Goal: Transaction & Acquisition: Purchase product/service

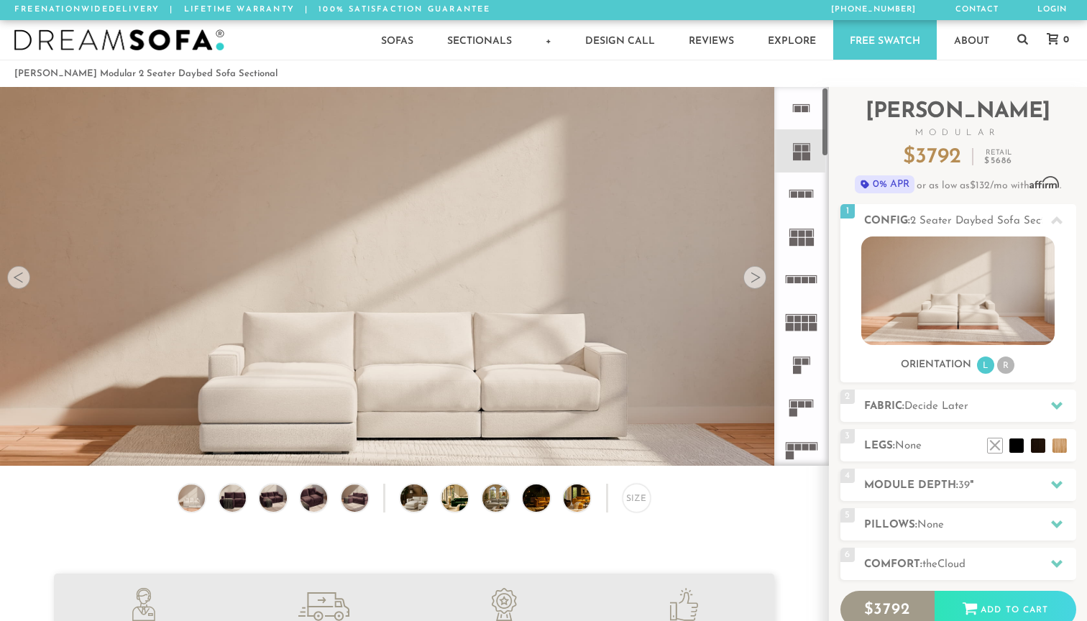
click at [806, 160] on rect at bounding box center [806, 156] width 8 height 8
click at [753, 278] on div at bounding box center [755, 277] width 23 height 23
click at [957, 308] on img at bounding box center [957, 291] width 193 height 109
click at [1005, 364] on li "R" at bounding box center [1005, 365] width 17 height 17
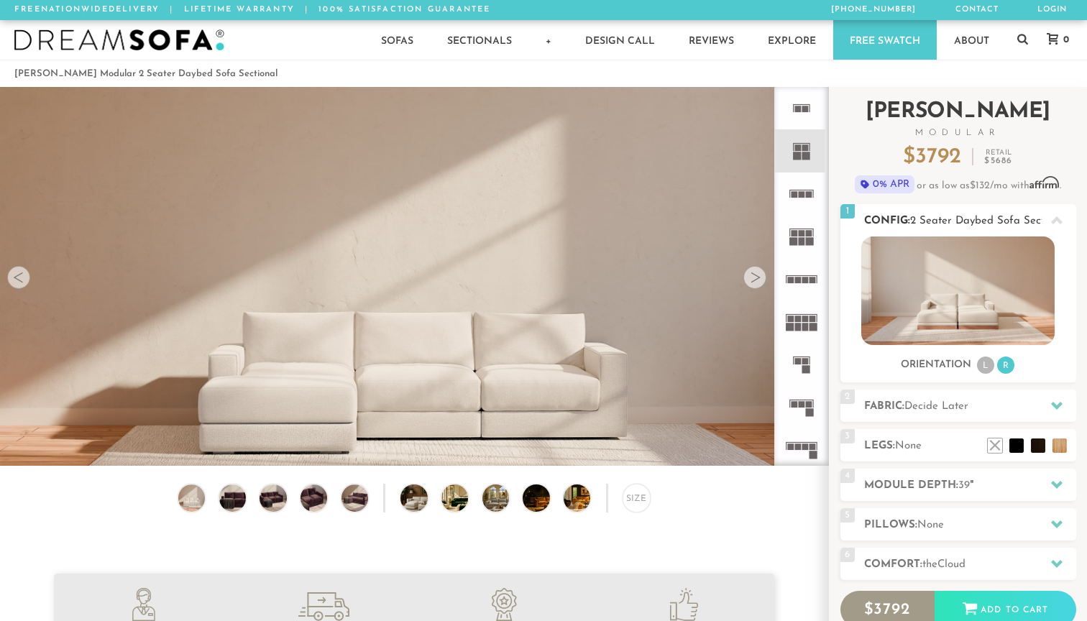
click at [989, 366] on li "L" at bounding box center [985, 365] width 17 height 17
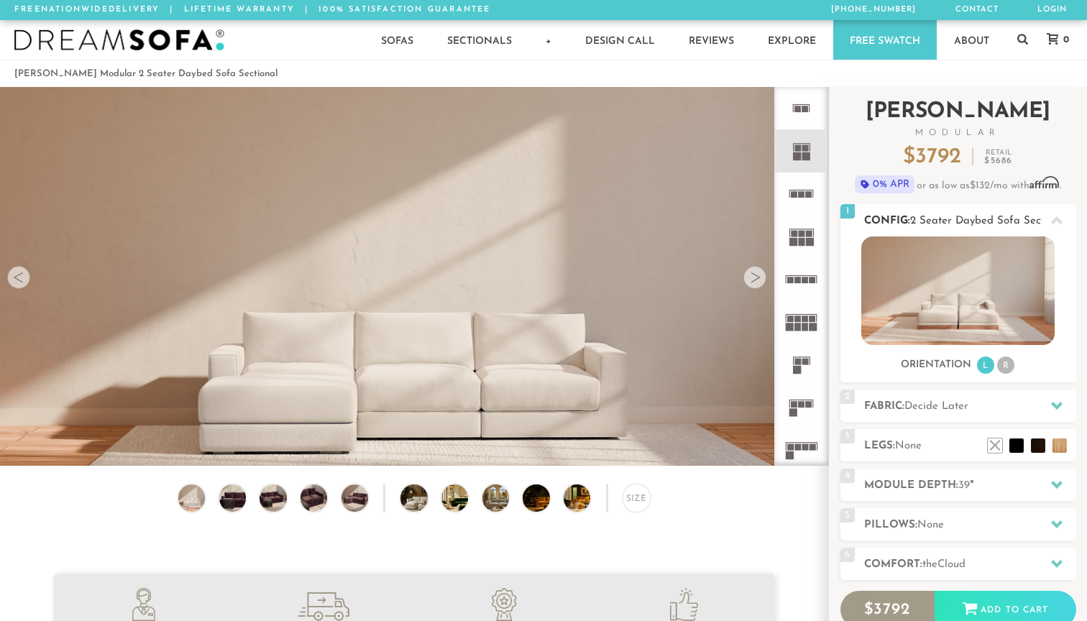
click at [1010, 364] on li "R" at bounding box center [1005, 365] width 17 height 17
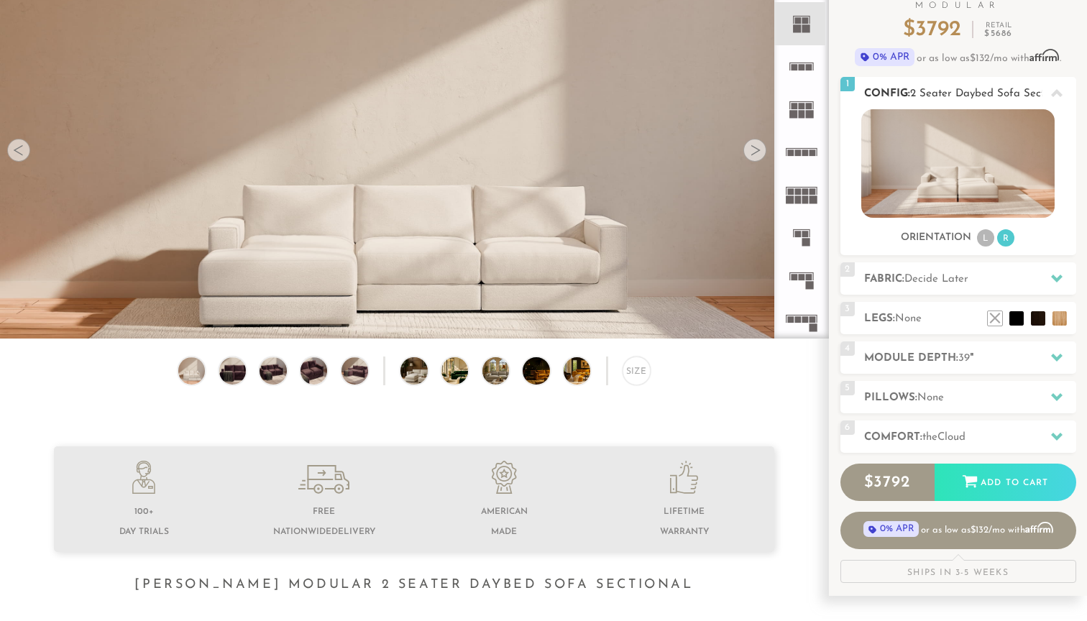
scroll to position [128, 0]
click at [1010, 364] on h2 "Module Depth: 39 "" at bounding box center [970, 357] width 212 height 17
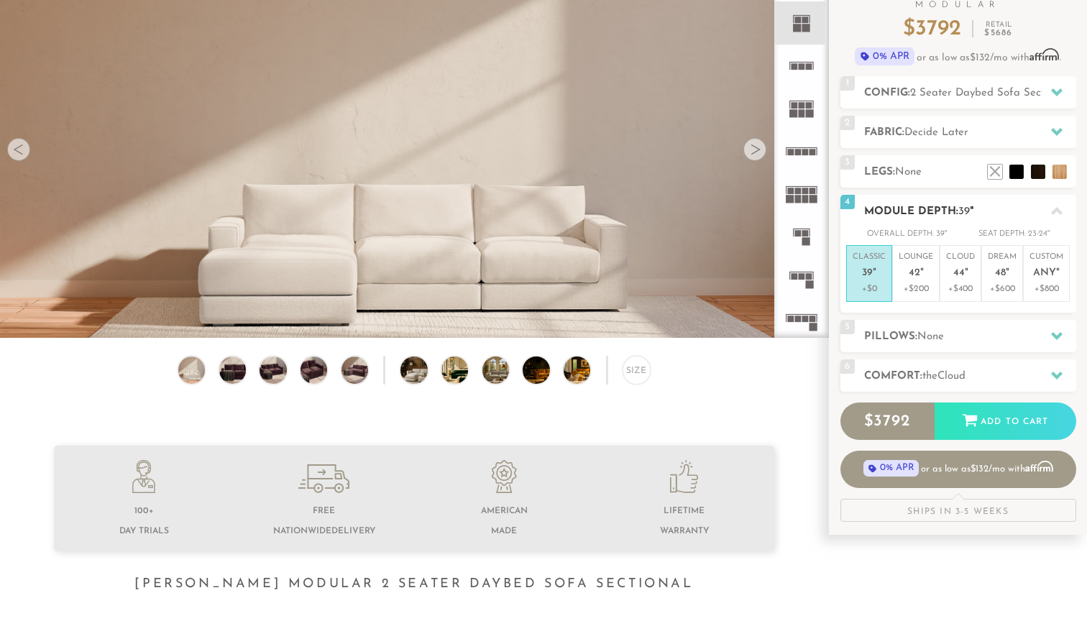
click at [1051, 213] on icon at bounding box center [1057, 211] width 12 height 8
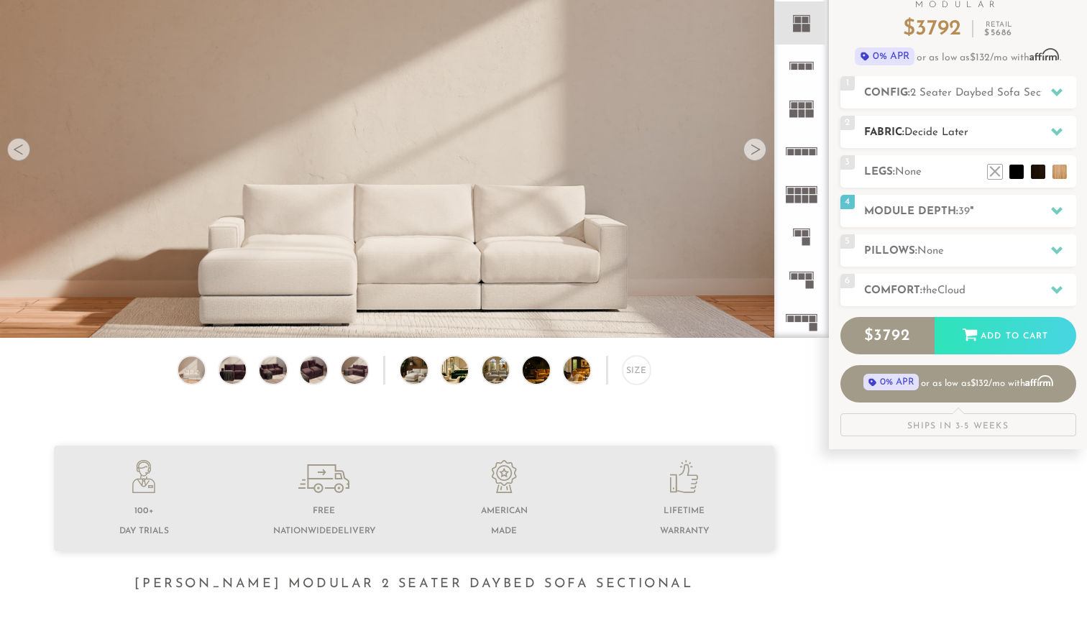
click at [1041, 123] on div "2 Fabric: Decide Later" at bounding box center [959, 132] width 236 height 32
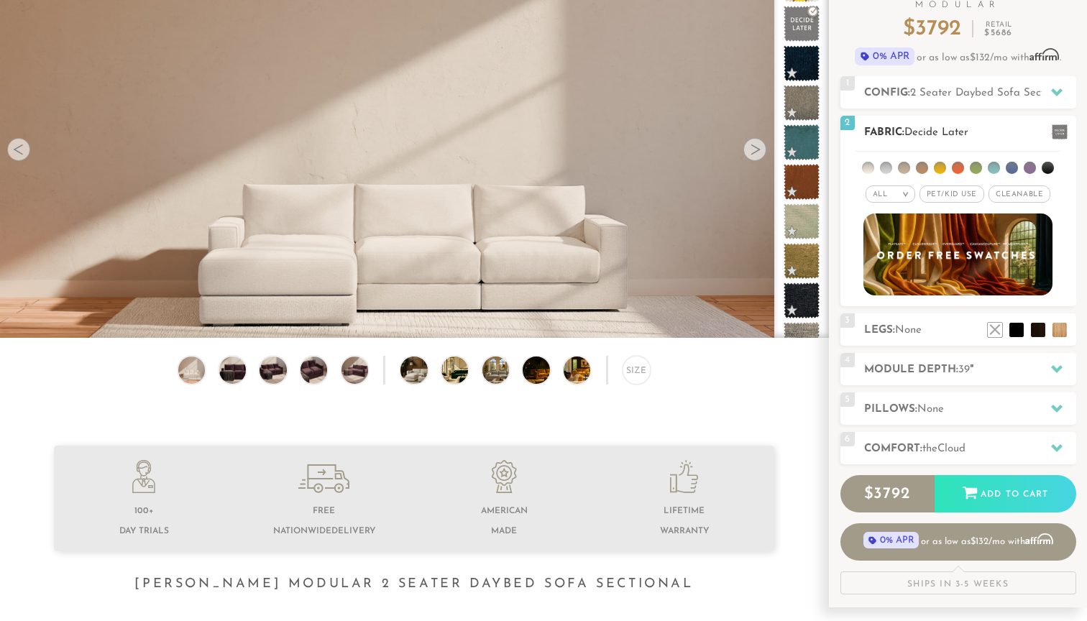
click at [964, 193] on span "Pet/Kid Use x" at bounding box center [952, 194] width 65 height 17
click at [1010, 170] on li at bounding box center [1012, 168] width 12 height 12
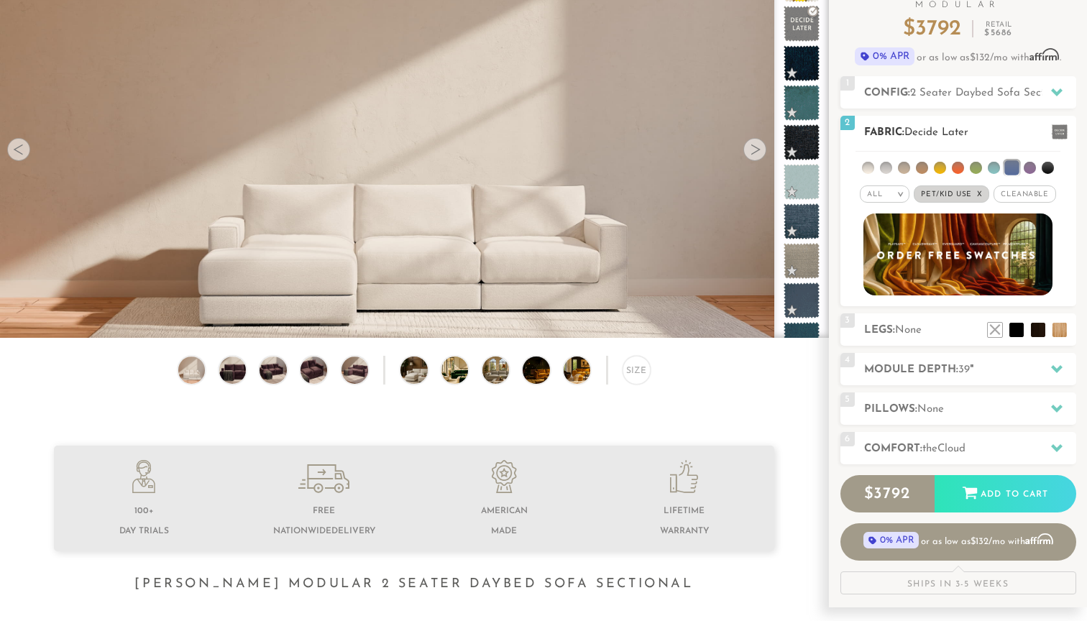
click at [964, 170] on ul at bounding box center [958, 165] width 205 height 27
click at [959, 170] on li at bounding box center [958, 168] width 12 height 12
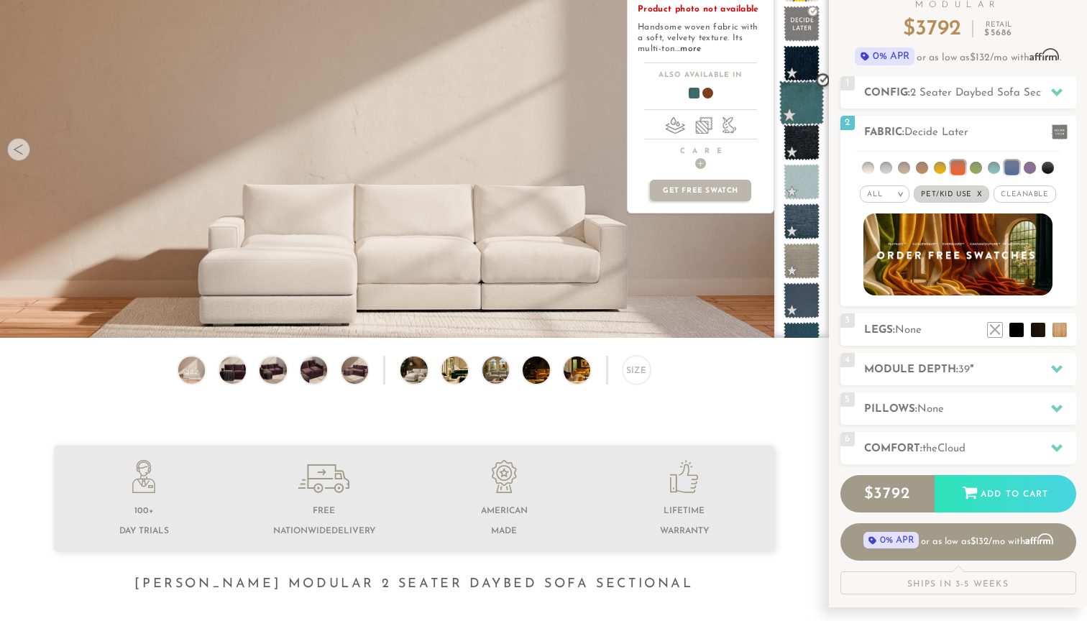
click at [805, 115] on span at bounding box center [801, 103] width 45 height 45
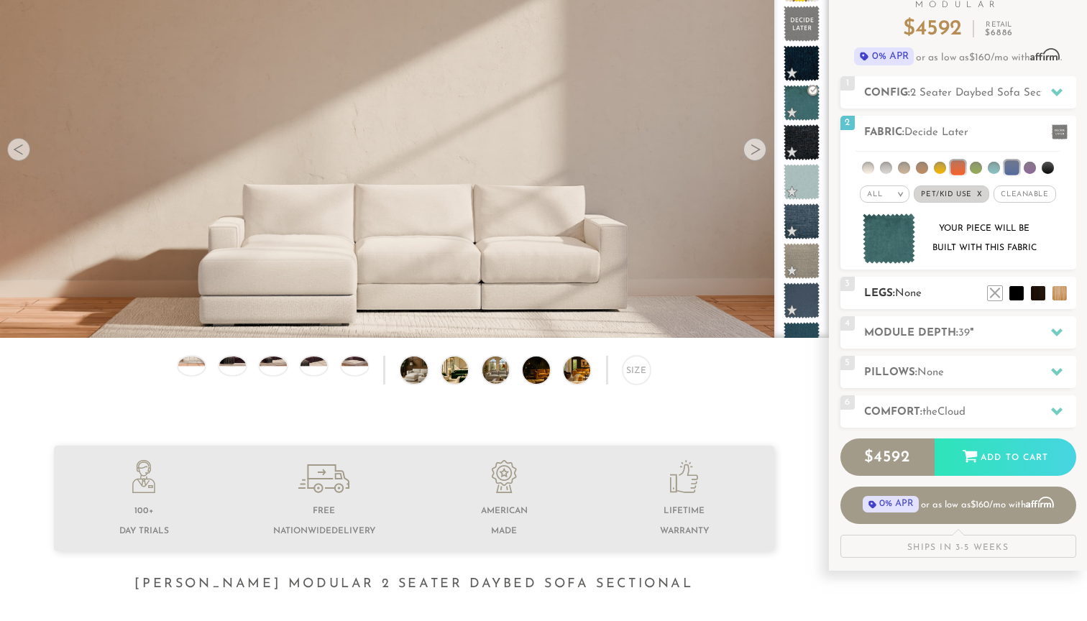
click at [925, 291] on h2 "Legs: None" at bounding box center [970, 293] width 212 height 17
click at [1039, 296] on li at bounding box center [1017, 272] width 58 height 58
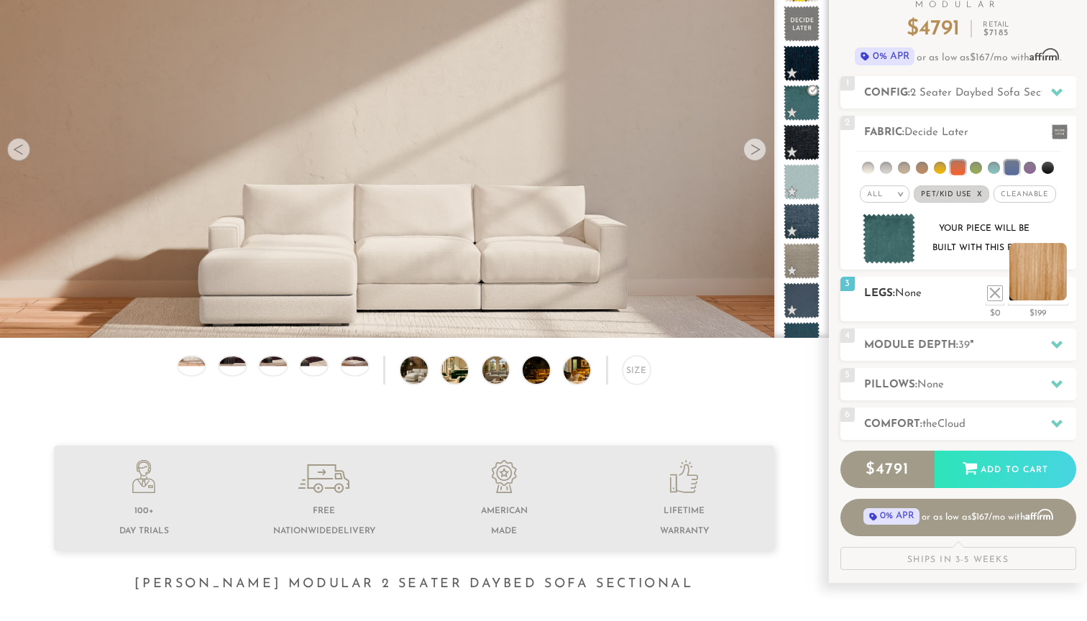
click at [1063, 300] on li at bounding box center [1039, 272] width 58 height 58
click at [1046, 289] on li at bounding box center [1039, 272] width 58 height 58
click at [995, 298] on li at bounding box center [974, 272] width 58 height 58
click at [857, 345] on div "4 Module Depth: 39 "" at bounding box center [959, 345] width 236 height 32
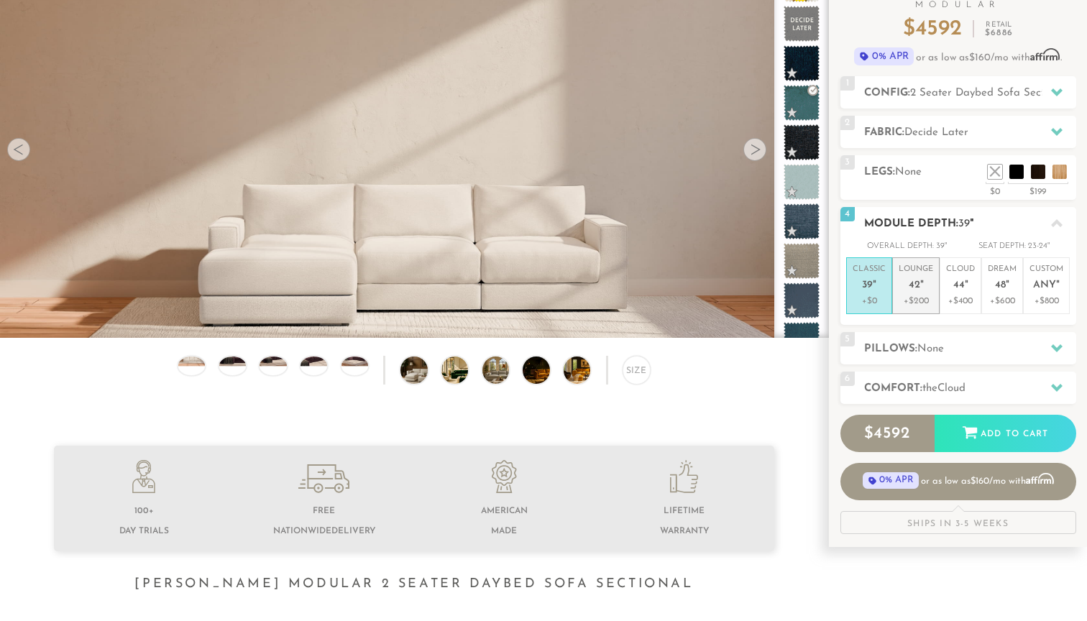
click at [909, 291] on p "Lounge 42 "" at bounding box center [916, 279] width 35 height 31
click at [956, 291] on p "Cloud 44 "" at bounding box center [960, 279] width 29 height 31
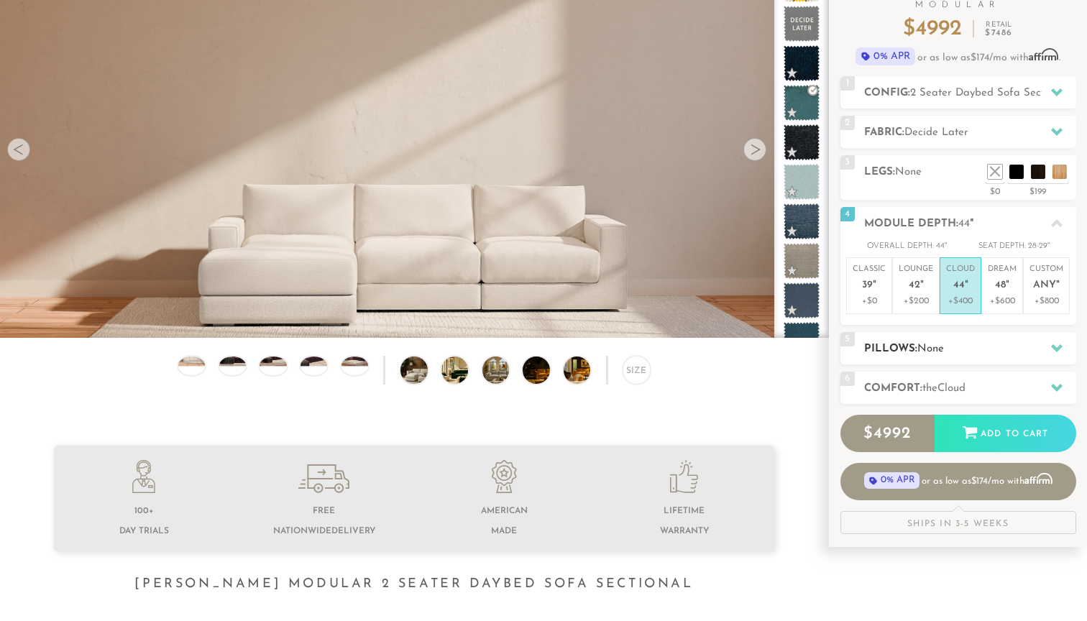
click at [941, 344] on span "None" at bounding box center [931, 349] width 27 height 11
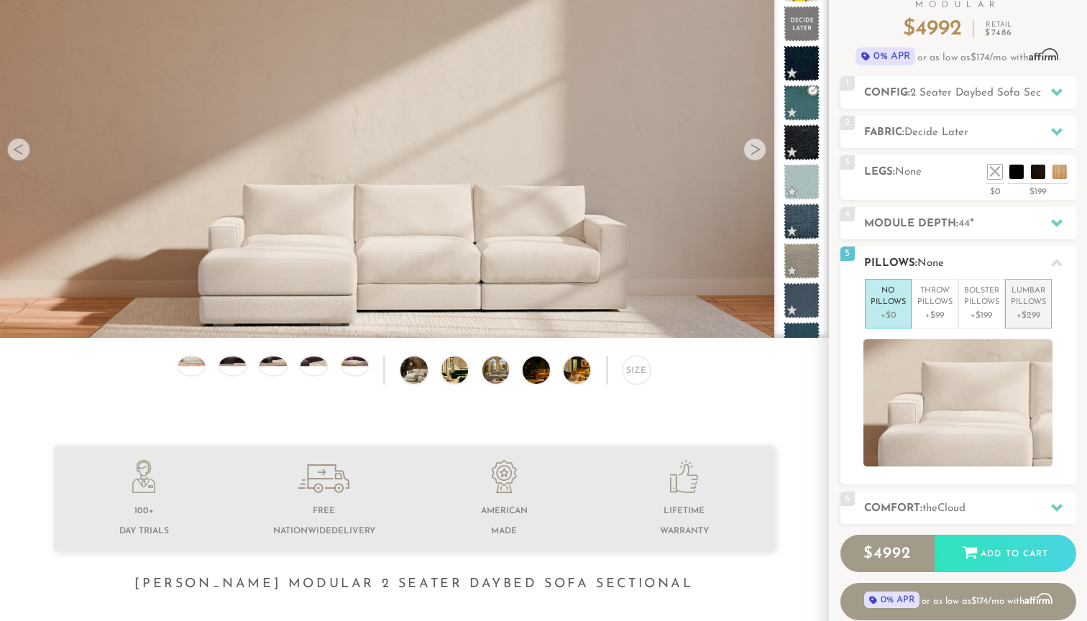
click at [1023, 306] on p "Lumbar Pillows" at bounding box center [1028, 297] width 35 height 24
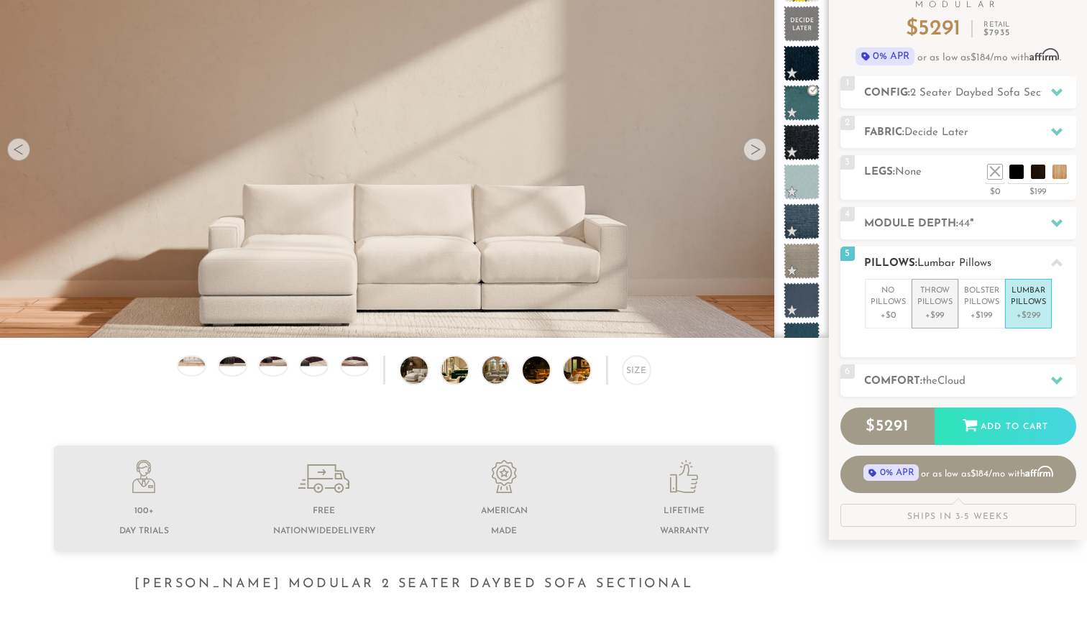
click at [944, 311] on p "+$99" at bounding box center [935, 315] width 35 height 13
click at [891, 304] on p "No Pillows" at bounding box center [888, 297] width 35 height 24
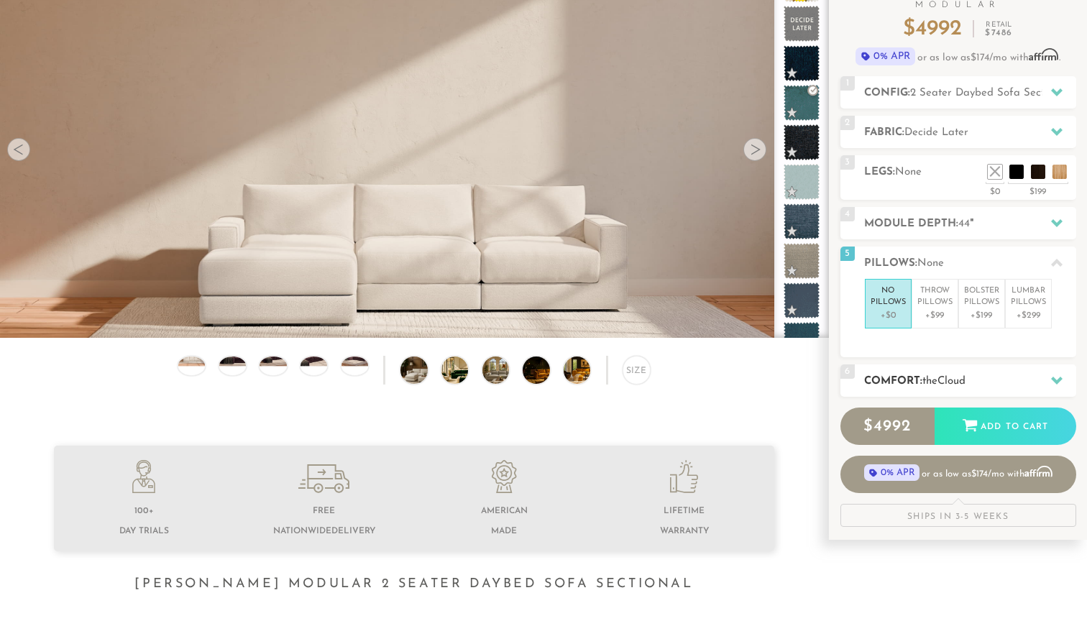
click at [907, 394] on div "6 Comfort: the Cloud soft" at bounding box center [959, 381] width 236 height 32
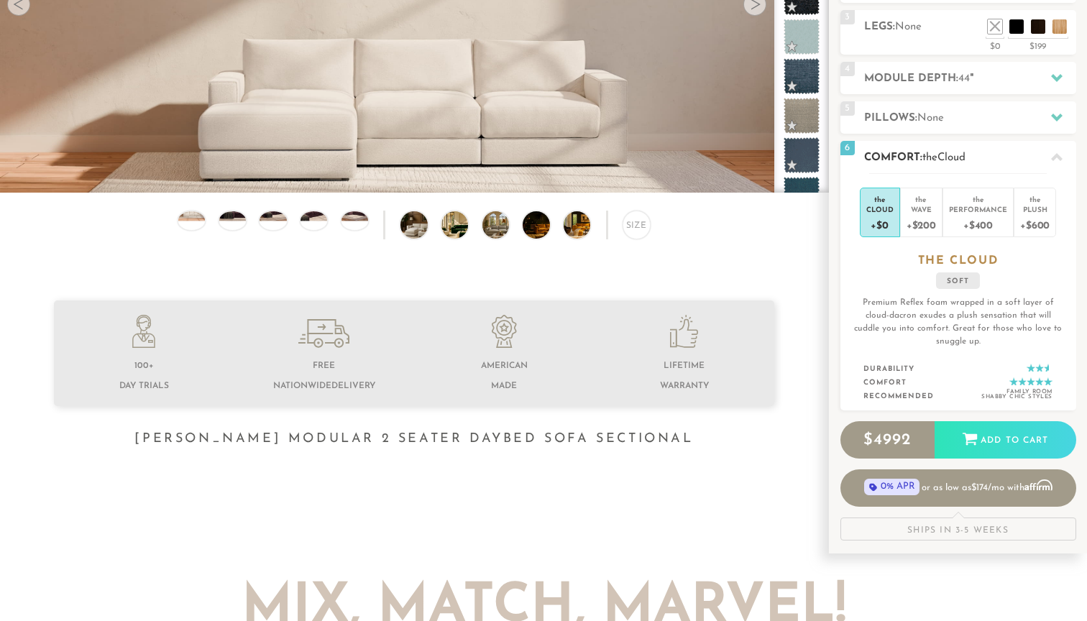
scroll to position [275, 0]
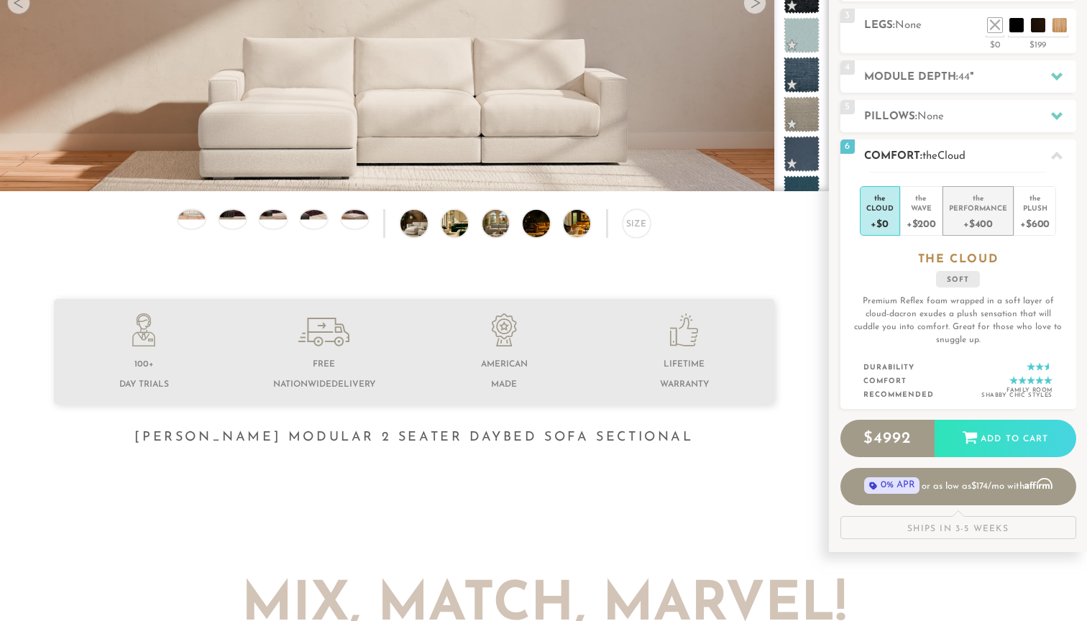
click at [974, 221] on div "+$400" at bounding box center [978, 223] width 58 height 21
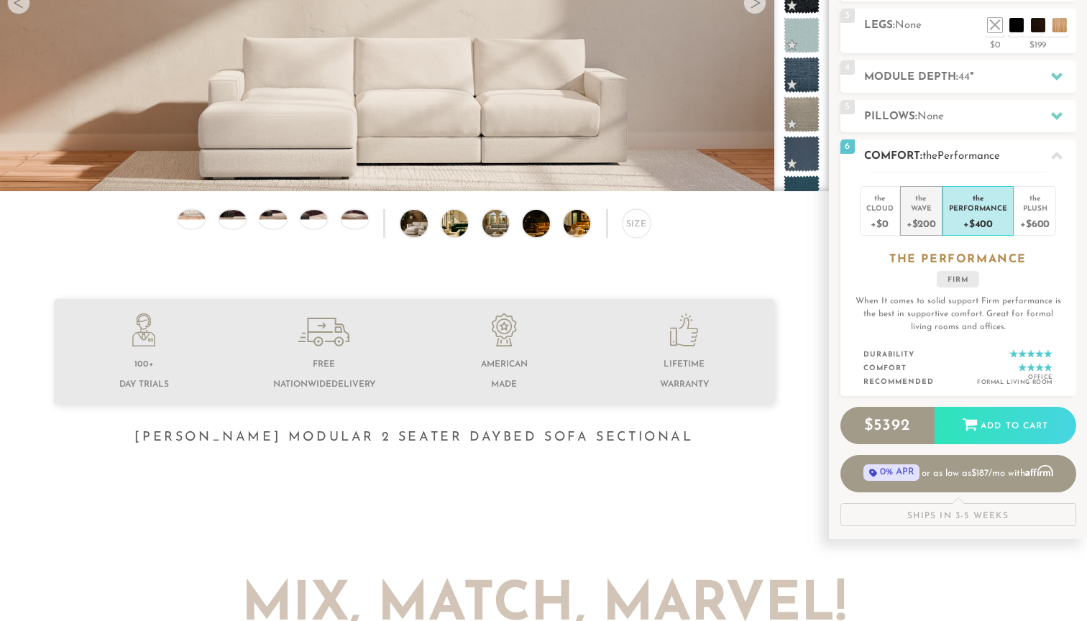
click at [924, 224] on div "+$200" at bounding box center [921, 223] width 29 height 21
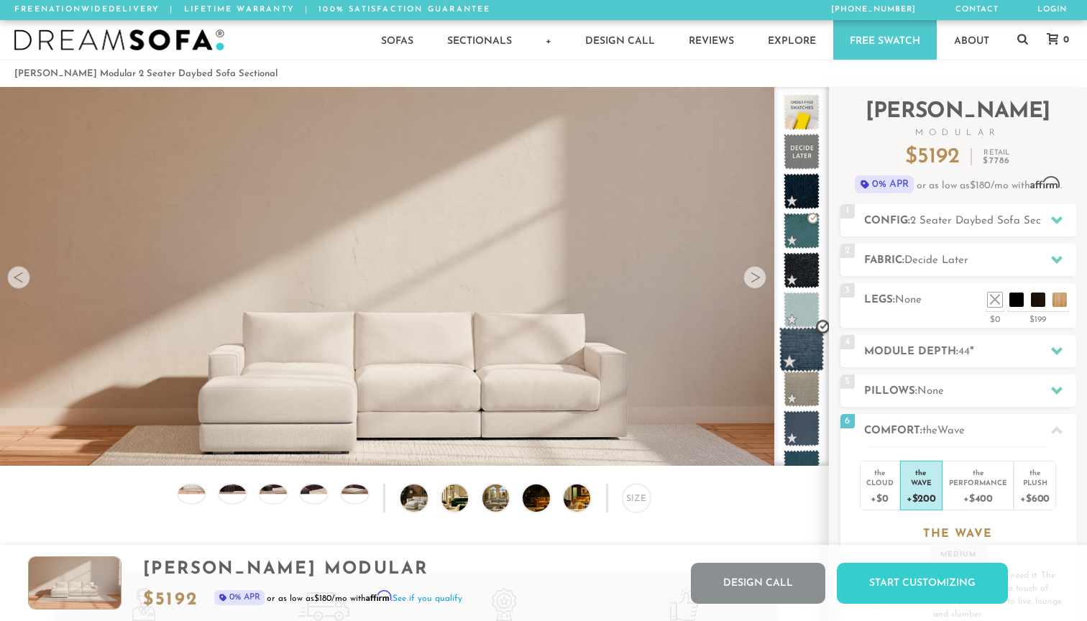
scroll to position [0, 0]
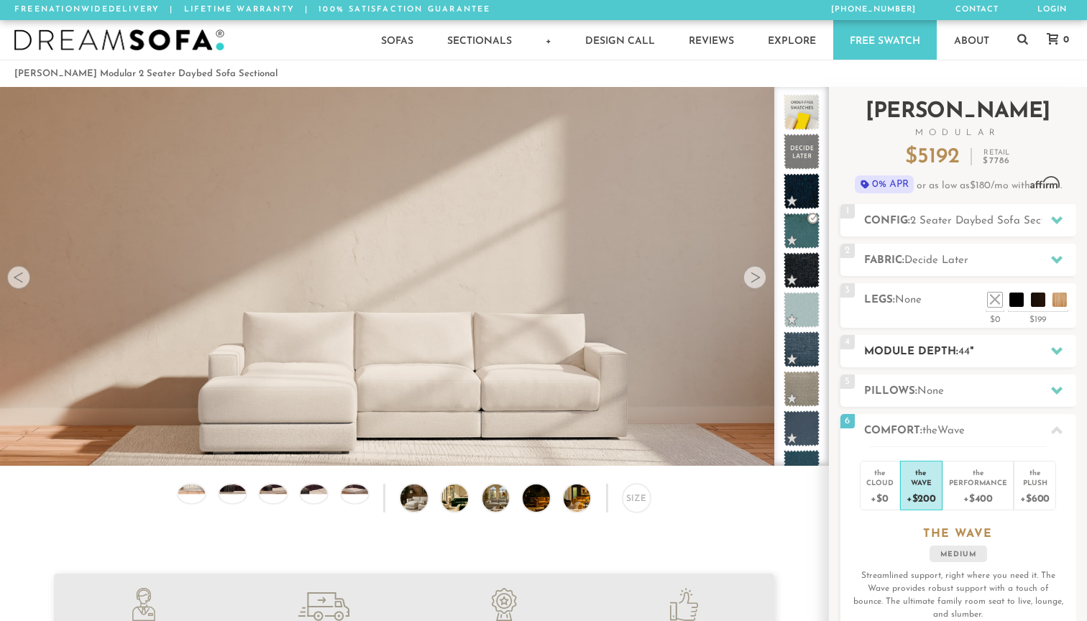
click at [970, 349] on span "44" at bounding box center [965, 352] width 12 height 11
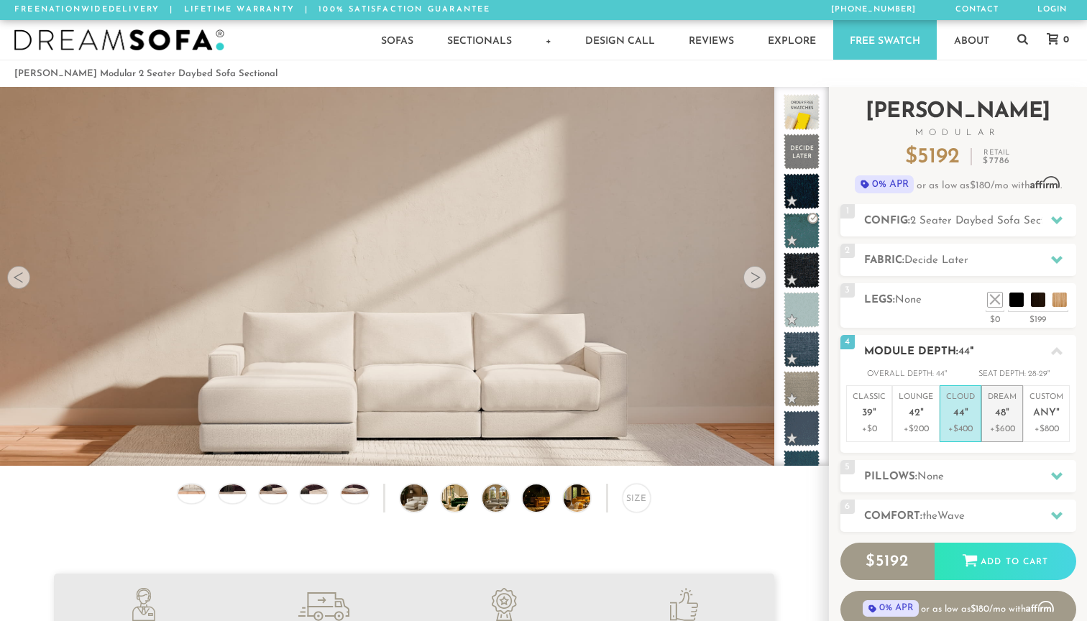
click at [1005, 408] on span "48" at bounding box center [1000, 414] width 11 height 12
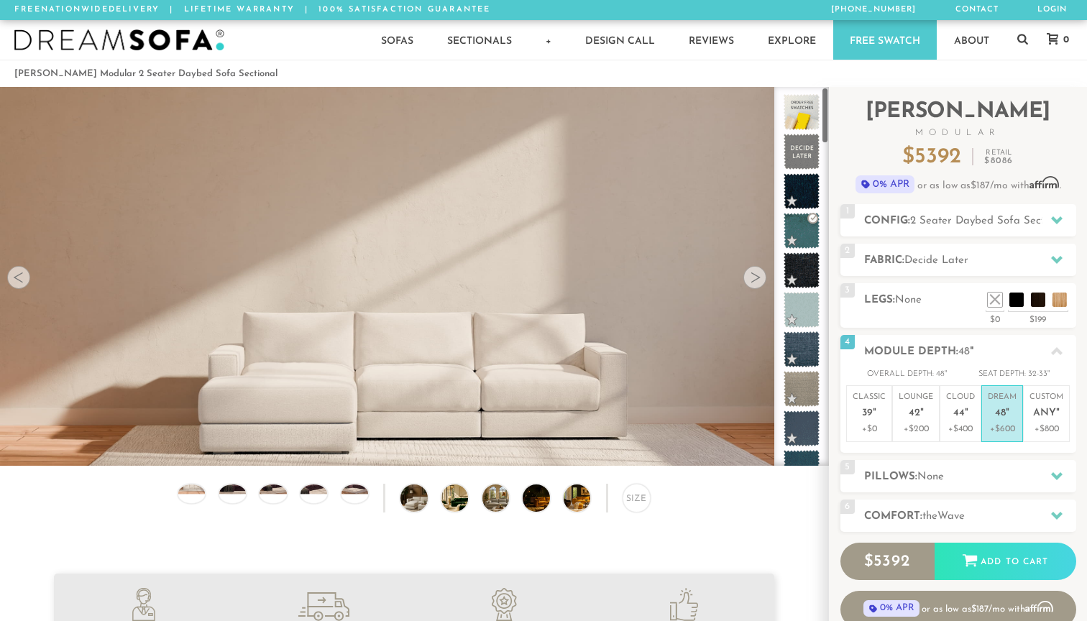
click at [692, 505] on div "Size" at bounding box center [414, 501] width 828 height 35
click at [751, 278] on div at bounding box center [755, 277] width 23 height 23
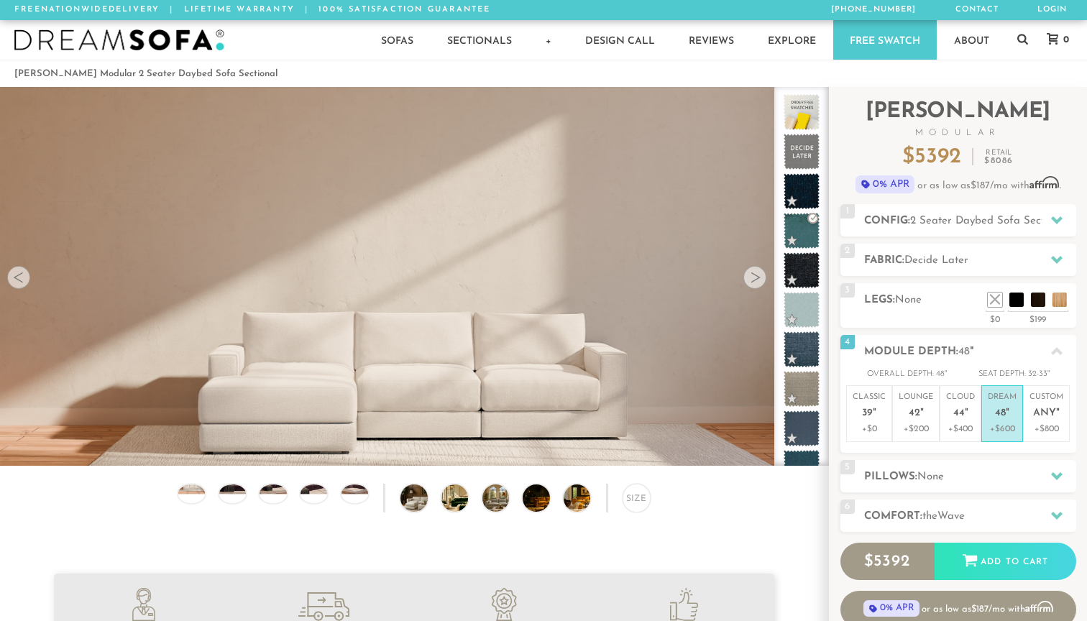
click at [751, 278] on div at bounding box center [755, 277] width 23 height 23
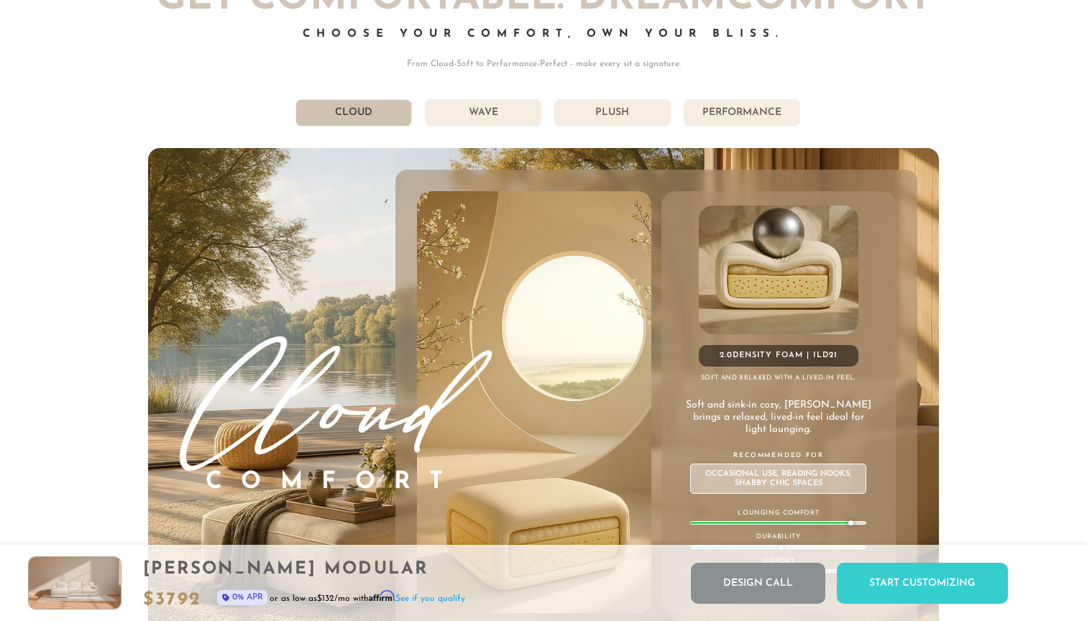
scroll to position [7729, 0]
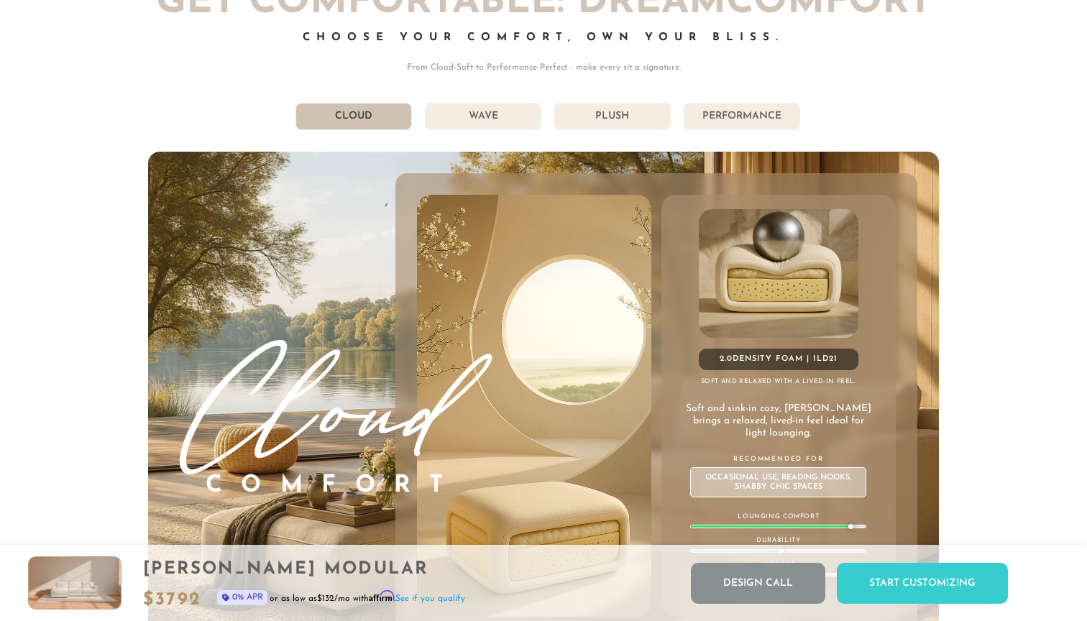
click at [476, 118] on li "Wave" at bounding box center [483, 116] width 116 height 27
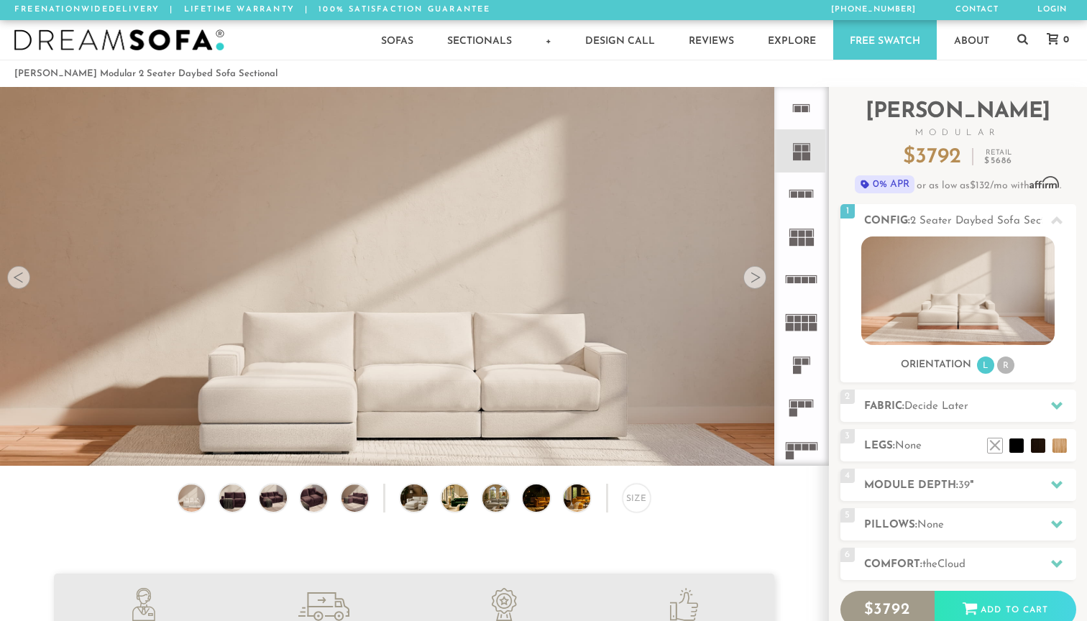
scroll to position [0, 0]
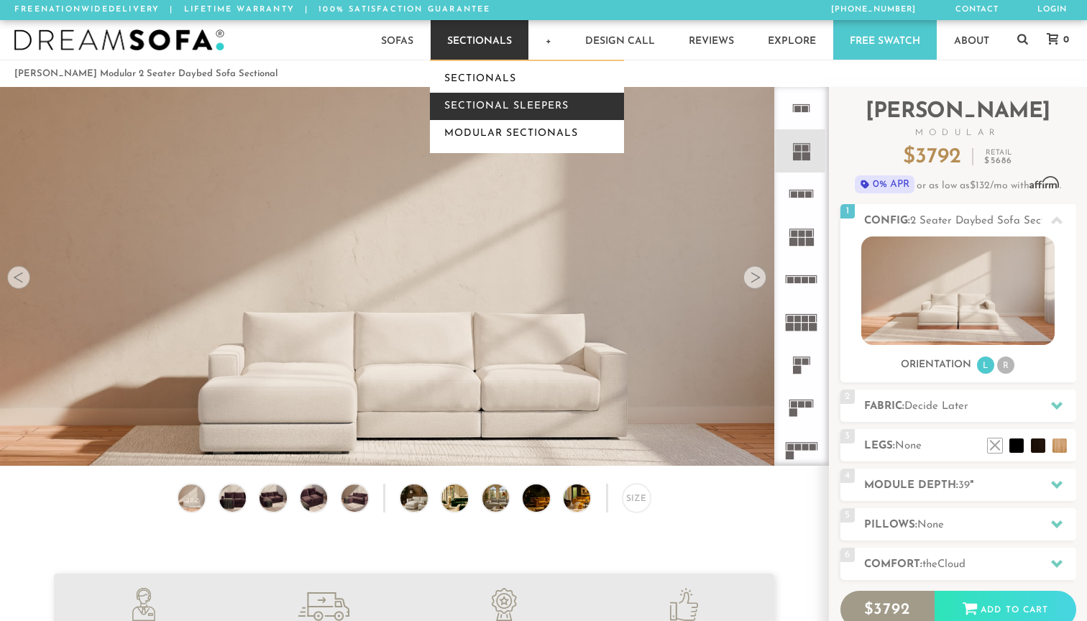
click at [495, 103] on link "Sectional Sleepers" at bounding box center [527, 106] width 194 height 27
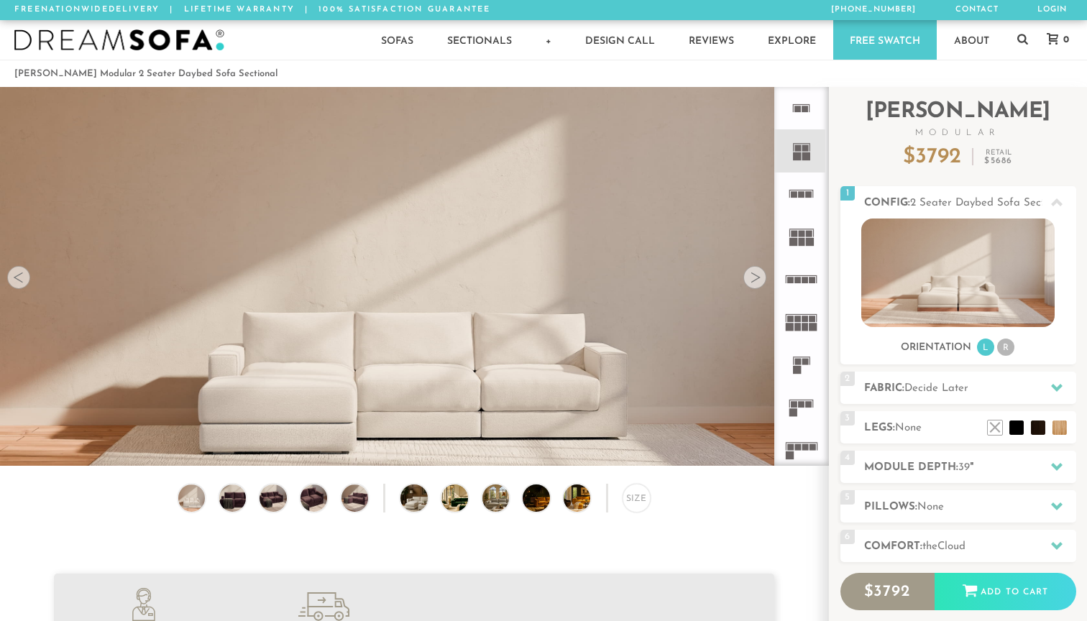
scroll to position [15976, 1087]
